Goal: Information Seeking & Learning: Check status

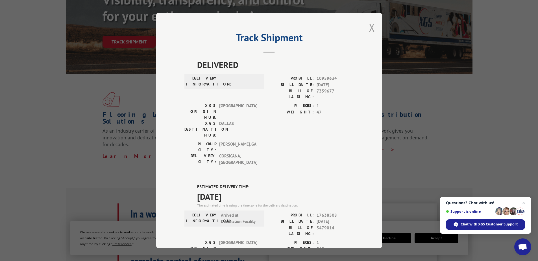
click at [371, 27] on button "Close modal" at bounding box center [372, 27] width 6 height 15
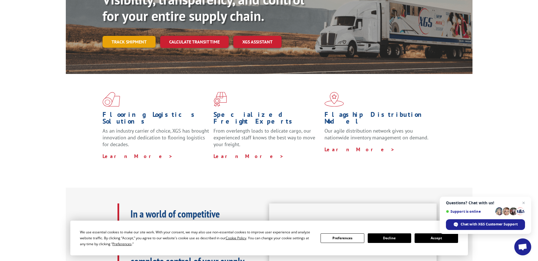
click at [129, 36] on link "Track shipment" at bounding box center [128, 42] width 53 height 12
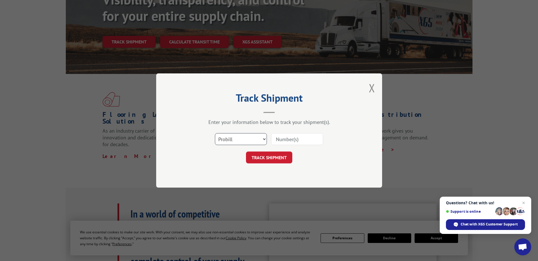
drag, startPoint x: 238, startPoint y: 141, endPoint x: 236, endPoint y: 146, distance: 4.8
click at [238, 141] on select "Select category... Probill BOL PO" at bounding box center [241, 139] width 52 height 12
select select "po"
click at [215, 133] on select "Select category... Probill BOL PO" at bounding box center [241, 139] width 52 height 12
click at [277, 138] on input at bounding box center [297, 139] width 52 height 12
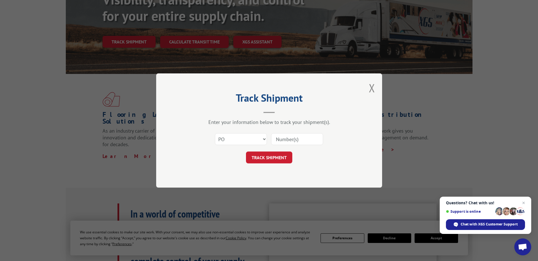
paste input "16539658"
type input "16539658"
click at [267, 159] on button "TRACK SHIPMENT" at bounding box center [269, 158] width 46 height 12
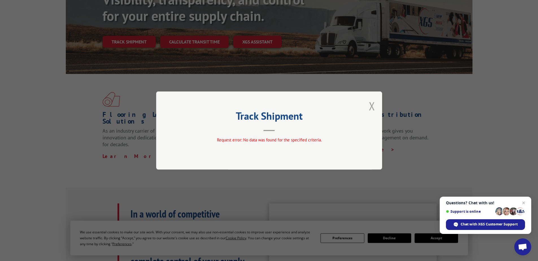
click at [372, 108] on button "Close modal" at bounding box center [372, 106] width 6 height 15
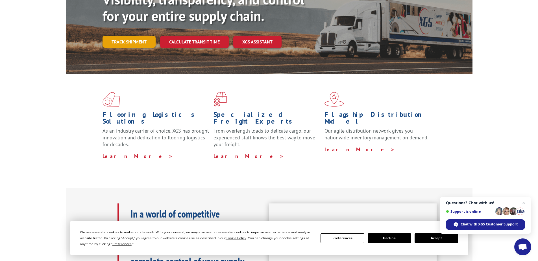
click at [115, 36] on link "Track shipment" at bounding box center [128, 42] width 53 height 12
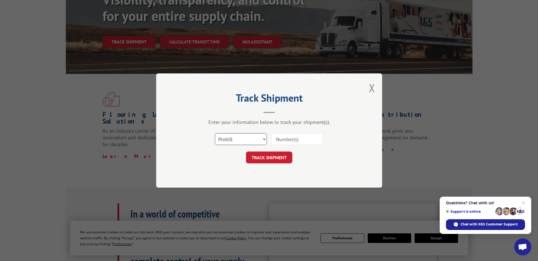
click at [226, 142] on select "Select category... Probill BOL PO" at bounding box center [241, 139] width 52 height 12
select select "po"
click at [215, 133] on select "Select category... Probill BOL PO" at bounding box center [241, 139] width 52 height 12
click at [277, 138] on input at bounding box center [297, 139] width 52 height 12
paste input "05535540"
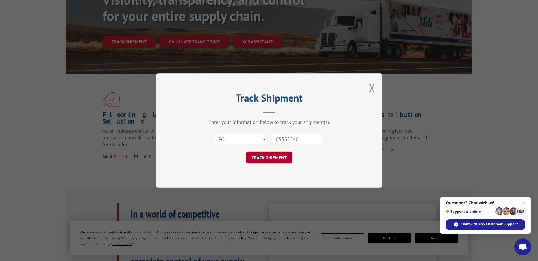
type input "05535540"
click at [270, 156] on button "TRACK SHIPMENT" at bounding box center [269, 158] width 46 height 12
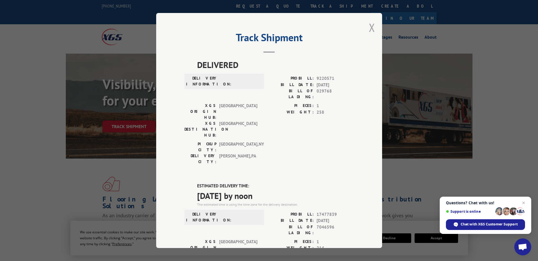
click at [372, 31] on button "Close modal" at bounding box center [372, 27] width 6 height 15
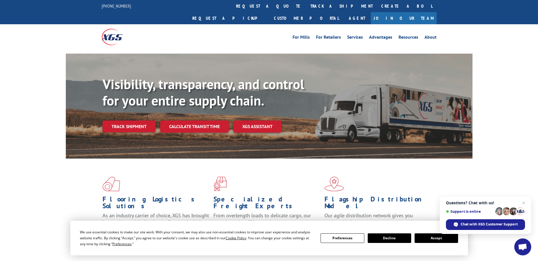
click at [132, 121] on link "Track shipment" at bounding box center [128, 127] width 53 height 12
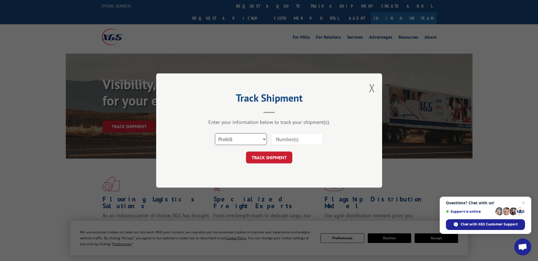
click at [250, 138] on select "Select category... Probill BOL PO" at bounding box center [241, 139] width 52 height 12
select select "po"
click at [215, 133] on select "Select category... Probill BOL PO" at bounding box center [241, 139] width 52 height 12
click at [279, 140] on input at bounding box center [297, 139] width 52 height 12
paste input "16539800"
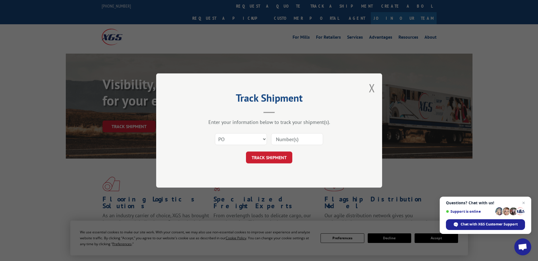
type input "16539800"
click button "TRACK SHIPMENT" at bounding box center [269, 158] width 46 height 12
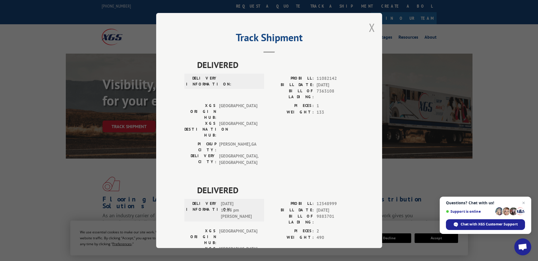
click at [369, 28] on button "Close modal" at bounding box center [372, 27] width 6 height 15
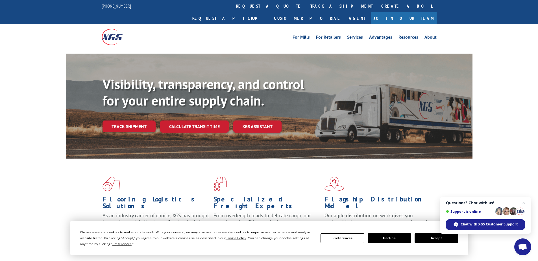
click at [135, 121] on link "Track shipment" at bounding box center [128, 127] width 53 height 12
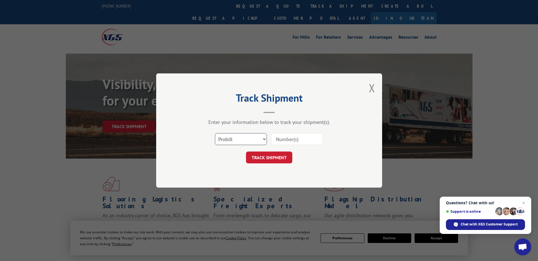
click at [248, 143] on select "Select category... Probill BOL PO" at bounding box center [241, 139] width 52 height 12
select select "po"
click at [215, 133] on select "Select category... Probill BOL PO" at bounding box center [241, 139] width 52 height 12
click at [281, 141] on input at bounding box center [297, 139] width 52 height 12
paste input "17513392"
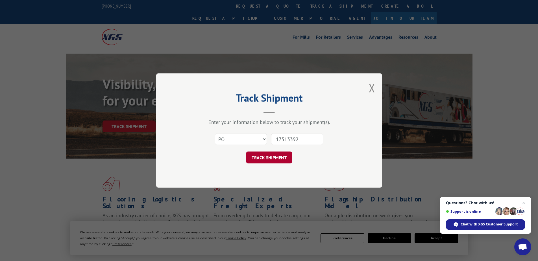
type input "17513392"
click at [274, 160] on button "TRACK SHIPMENT" at bounding box center [269, 158] width 46 height 12
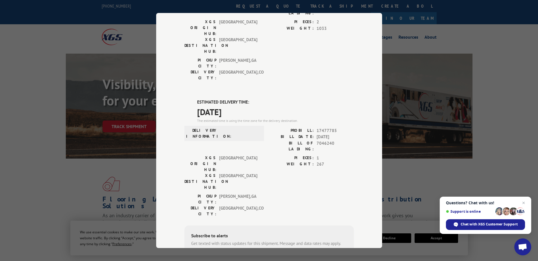
scroll to position [53, 0]
